Goal: Task Accomplishment & Management: Use online tool/utility

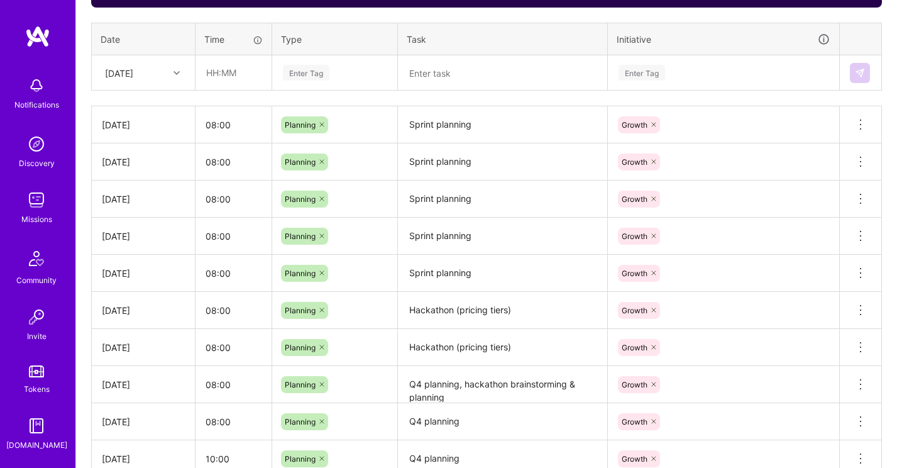
scroll to position [480, 0]
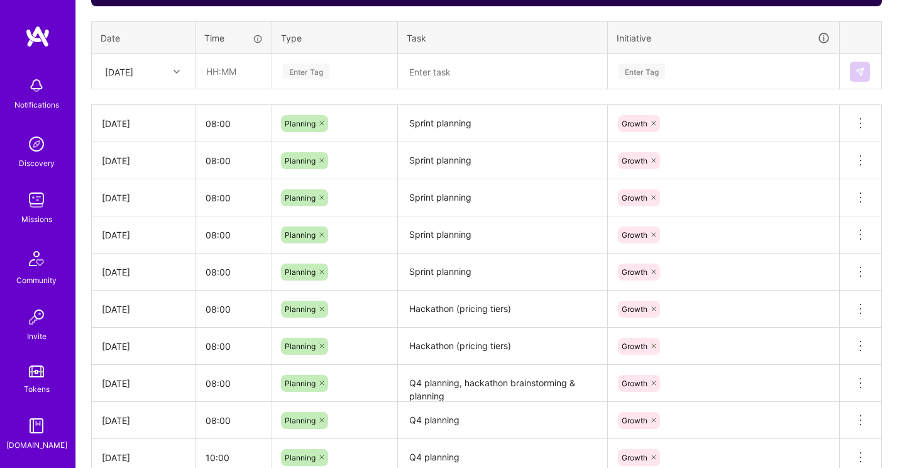
click at [475, 125] on textarea "Sprint planning" at bounding box center [502, 123] width 207 height 35
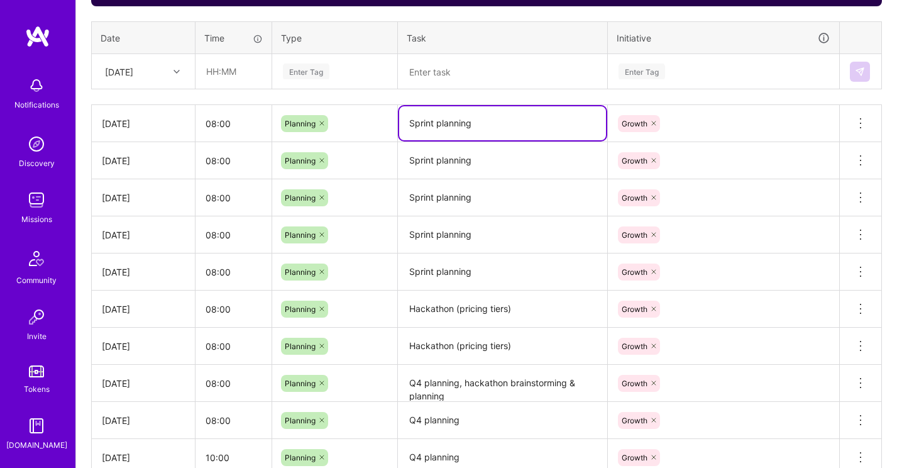
click at [465, 124] on textarea "Sprint planning" at bounding box center [502, 123] width 207 height 34
click at [461, 127] on textarea "Pricing tiers alignment" at bounding box center [502, 123] width 207 height 34
click at [551, 124] on textarea "Pricing tiers planning / alignment" at bounding box center [502, 123] width 207 height 34
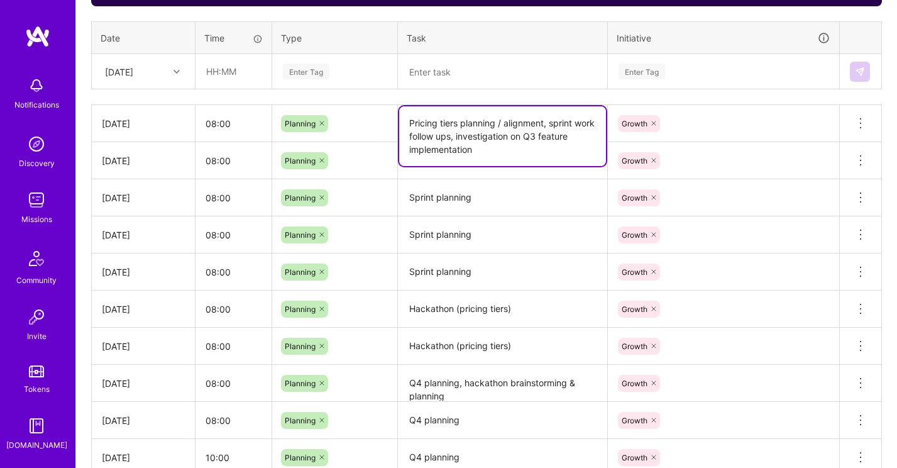
type textarea "Pricing tiers planning / alignment, sprint work follow ups, investigation on Q3…"
click at [549, 187] on textarea "Sprint planning" at bounding box center [502, 197] width 207 height 35
drag, startPoint x: 499, startPoint y: 124, endPoint x: 449, endPoint y: 122, distance: 50.3
click at [444, 122] on textarea "Pricing tiers planning / alignment, sprint work follow ups, investigation on Q3…" at bounding box center [502, 136] width 207 height 60
click at [526, 128] on textarea "Pricing tiers planning / alignment, sprint work follow ups, investigation on Q3…" at bounding box center [502, 136] width 207 height 60
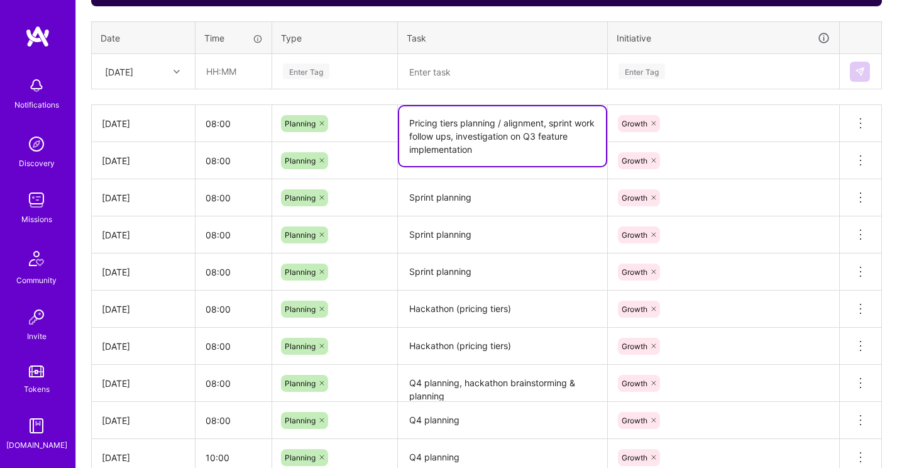
drag, startPoint x: 475, startPoint y: 135, endPoint x: 398, endPoint y: 121, distance: 78.6
click at [398, 121] on td "Pricing tiers planning / alignment, sprint work follow ups, investigation on Q3…" at bounding box center [503, 123] width 210 height 37
click at [429, 180] on textarea "Sprint planning" at bounding box center [502, 197] width 207 height 35
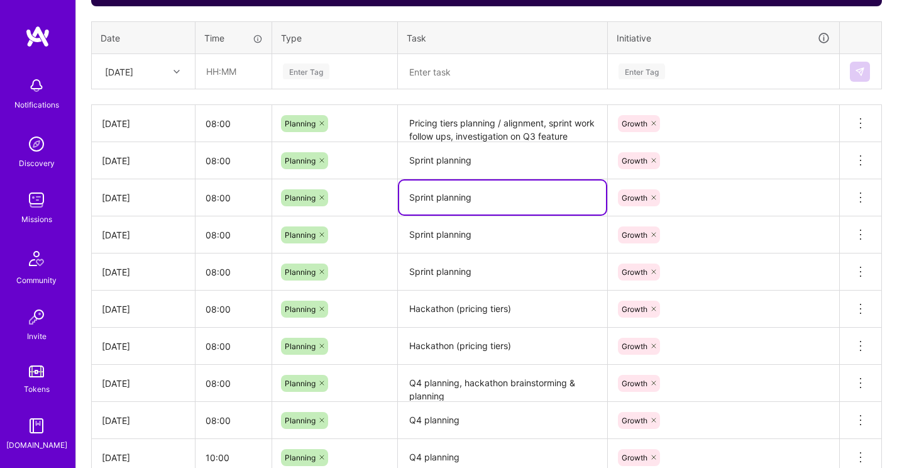
click at [439, 160] on textarea "Sprint planning" at bounding box center [502, 160] width 207 height 35
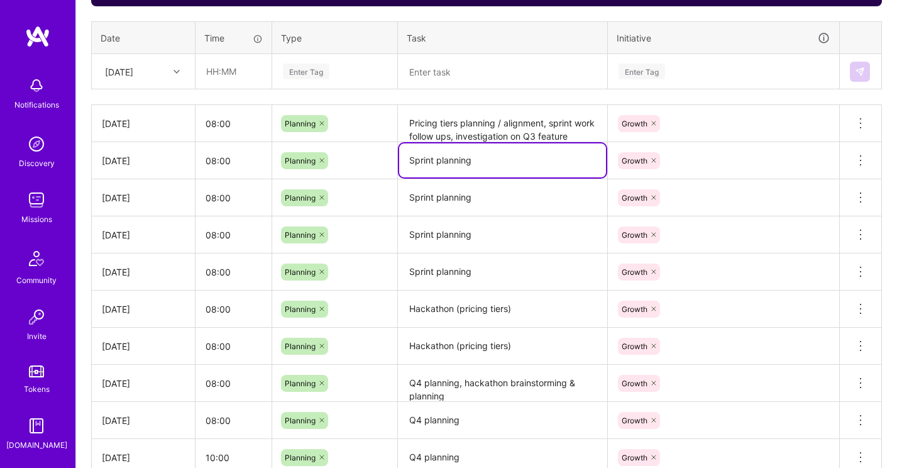
click at [439, 160] on textarea "Sprint planning" at bounding box center [502, 160] width 207 height 34
paste textarea "Pricing tiers planning / alignment, sprint work follow ups"
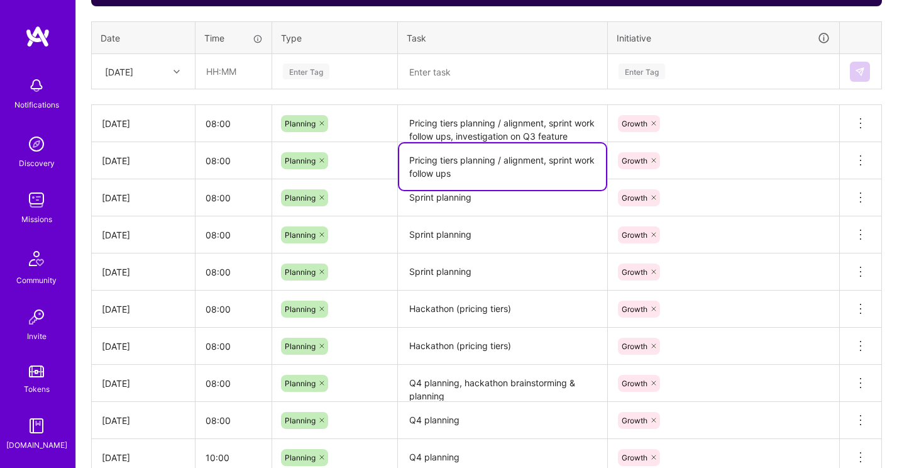
drag, startPoint x: 546, startPoint y: 158, endPoint x: 456, endPoint y: 160, distance: 90.6
click at [456, 160] on textarea "Pricing tiers planning / alignment, sprint work follow ups" at bounding box center [502, 166] width 207 height 47
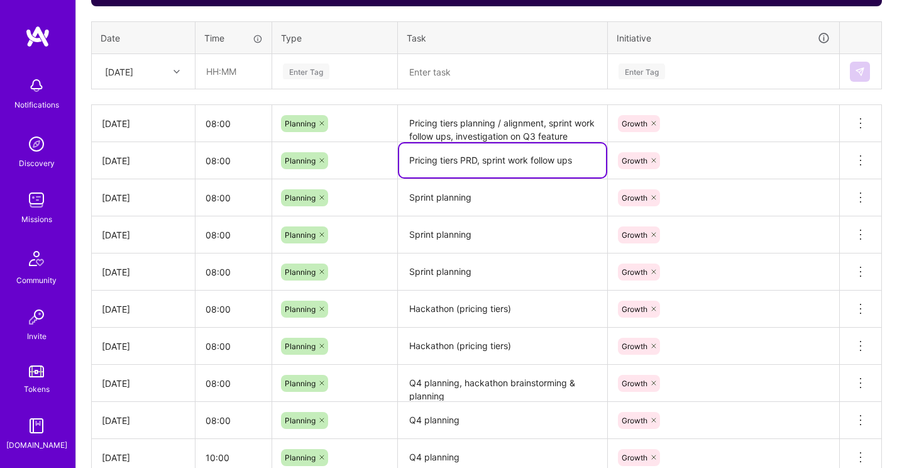
type textarea "Pricing tiers PRD, sprint work follow ups"
